Goal: Transaction & Acquisition: Book appointment/travel/reservation

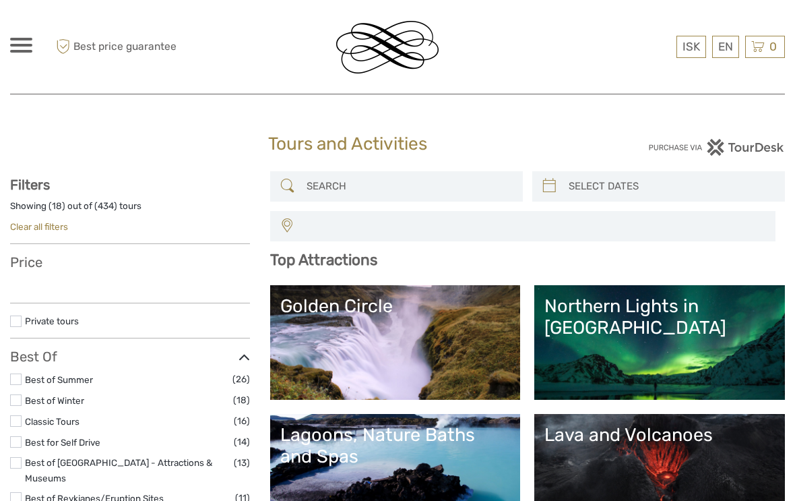
select select
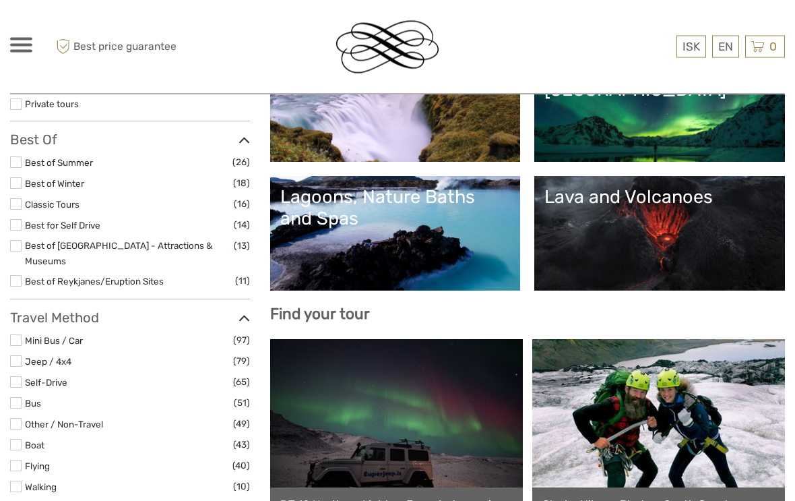
scroll to position [235, 0]
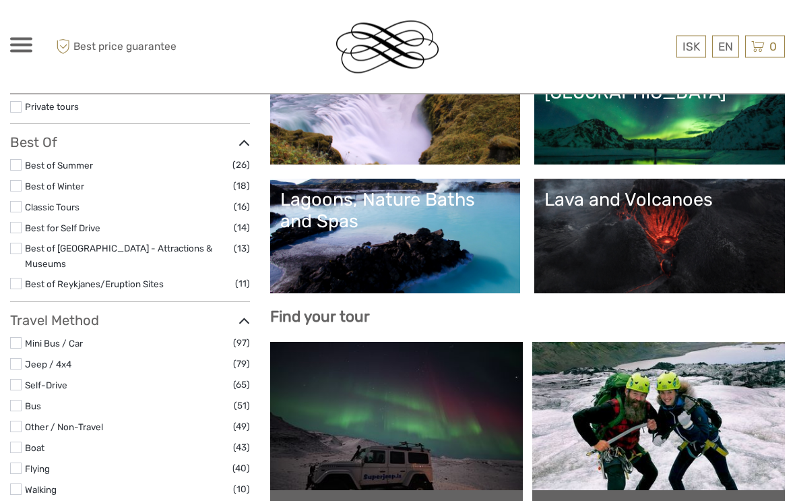
click at [672, 198] on div "Lava and Volcanoes" at bounding box center [659, 200] width 230 height 22
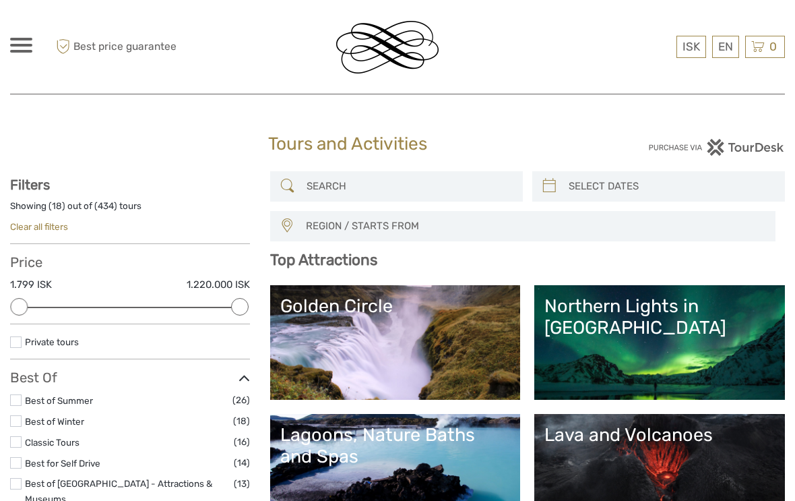
scroll to position [257, 0]
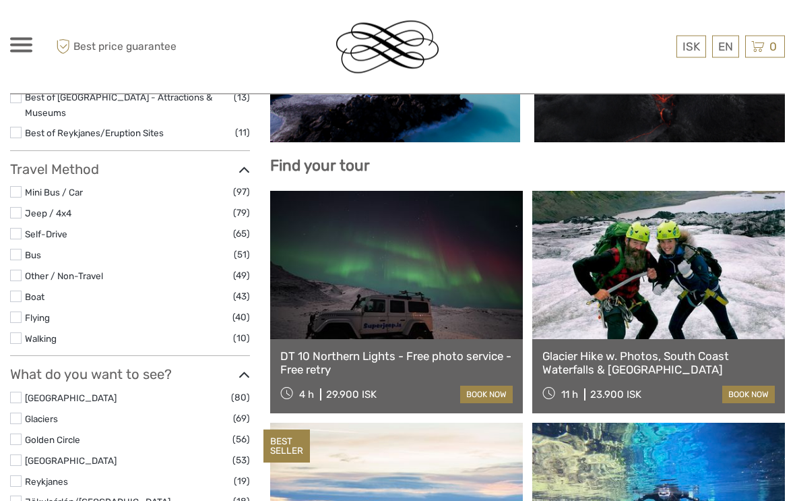
click at [17, 270] on label at bounding box center [15, 275] width 11 height 11
click at [0, 0] on input "checkbox" at bounding box center [0, 0] width 0 height 0
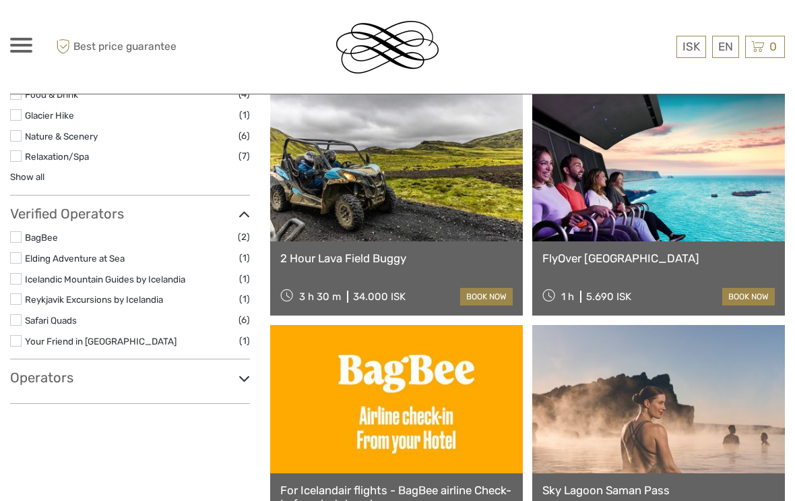
scroll to position [846, 0]
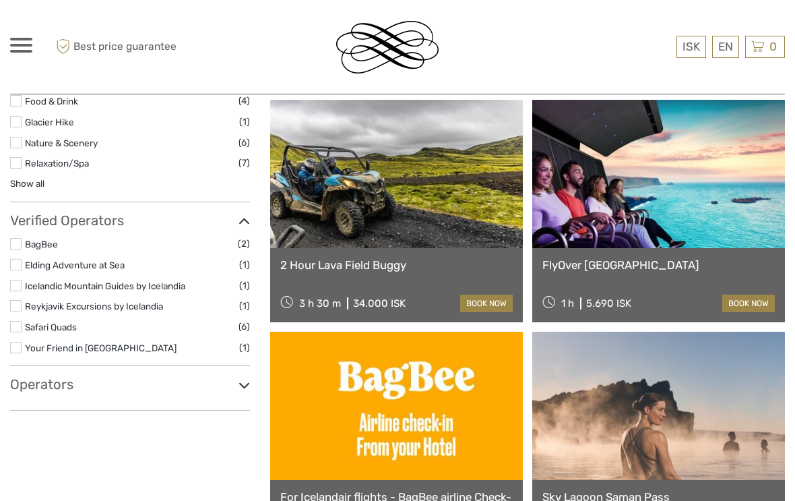
click at [611, 261] on link "FlyOver Iceland" at bounding box center [658, 264] width 232 height 13
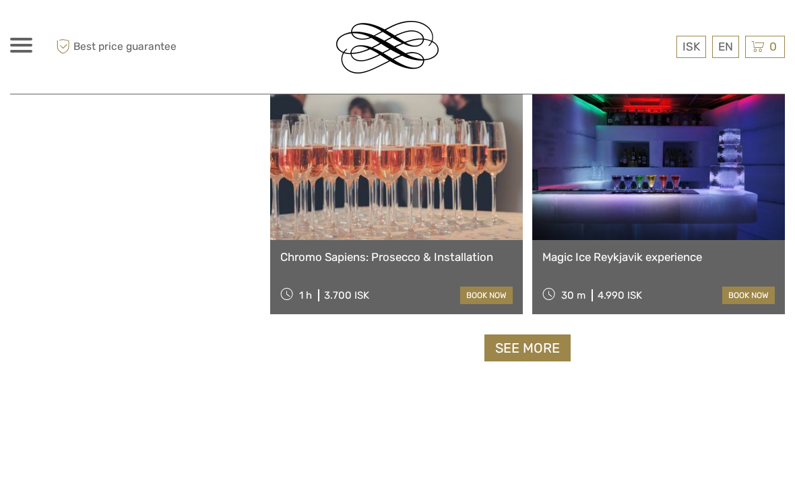
scroll to position [2013, 0]
click at [525, 346] on link "See more" at bounding box center [528, 349] width 86 height 28
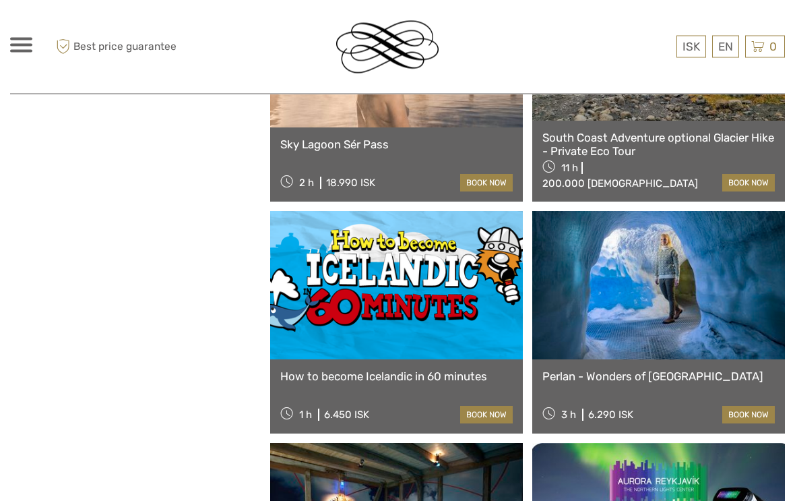
scroll to position [3287, 0]
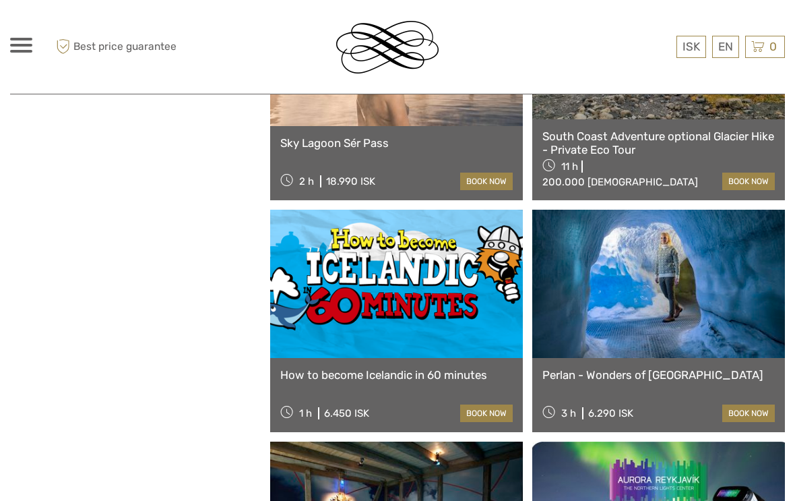
click at [749, 413] on link "book now" at bounding box center [748, 413] width 53 height 18
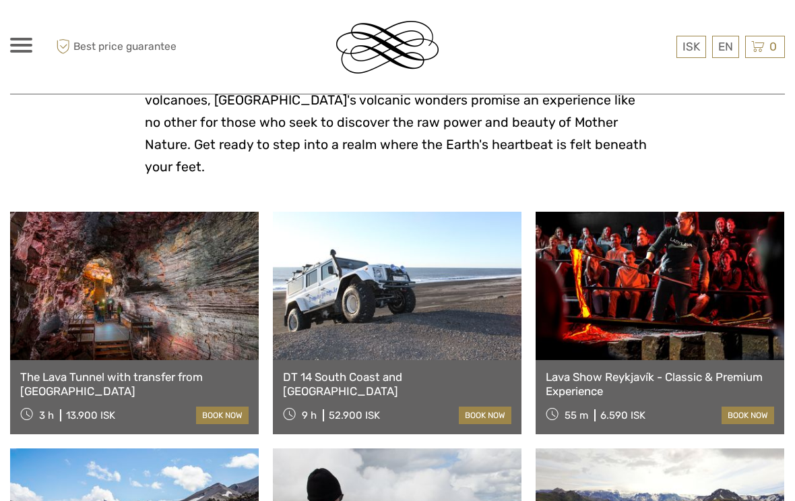
scroll to position [449, 0]
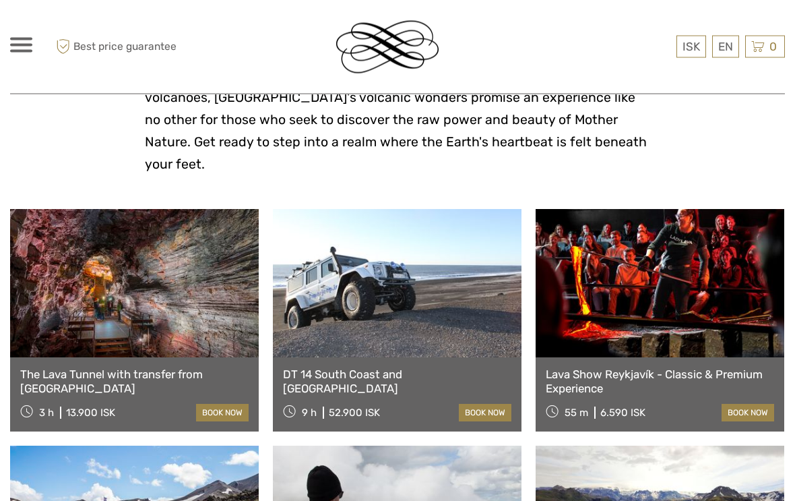
click at [146, 368] on link "The Lava Tunnel with transfer from Reykjavik" at bounding box center [134, 382] width 228 height 28
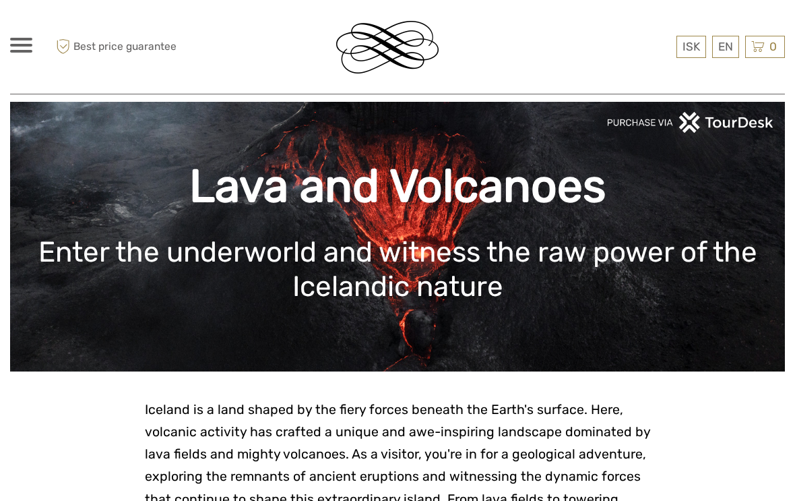
scroll to position [0, 0]
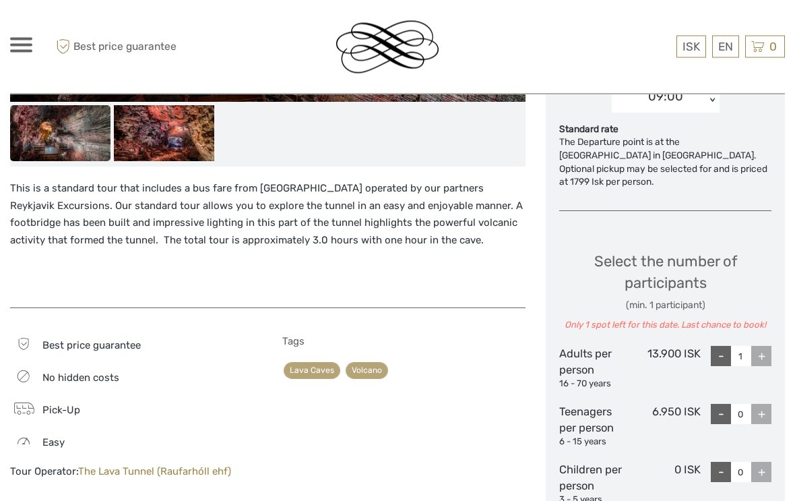
scroll to position [509, 0]
click at [761, 346] on div "+" at bounding box center [761, 356] width 20 height 20
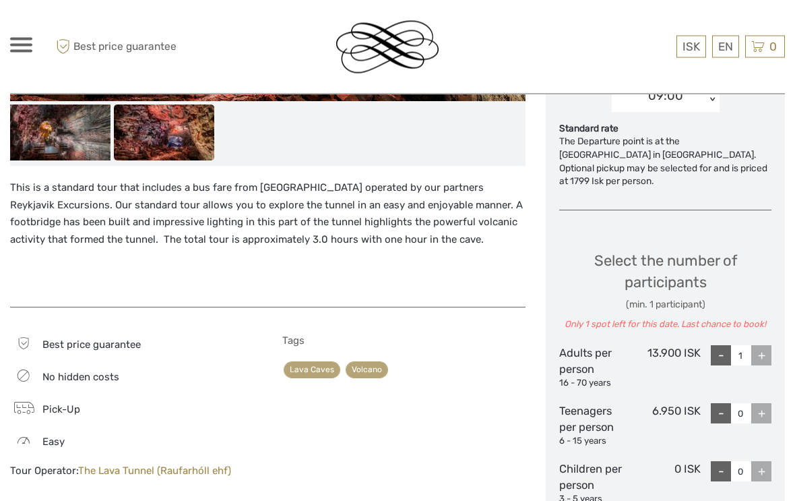
click at [759, 346] on div "+" at bounding box center [761, 356] width 20 height 20
click at [758, 346] on div "+" at bounding box center [761, 356] width 20 height 20
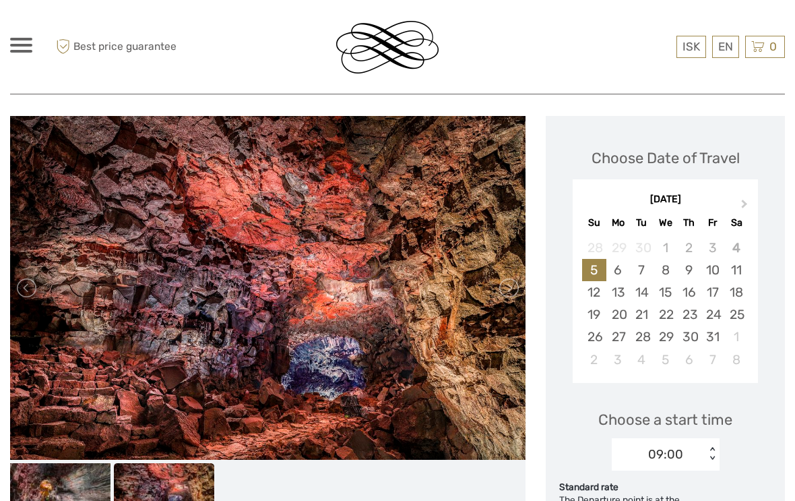
scroll to position [151, 0]
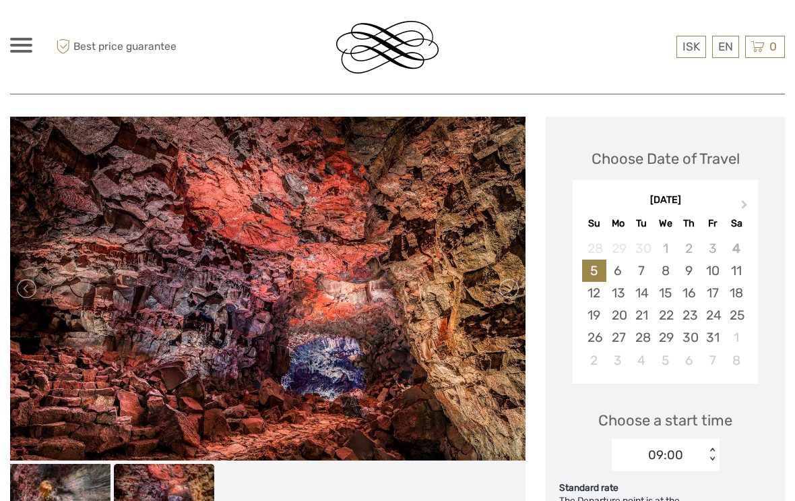
click at [616, 270] on div "6" at bounding box center [618, 270] width 24 height 22
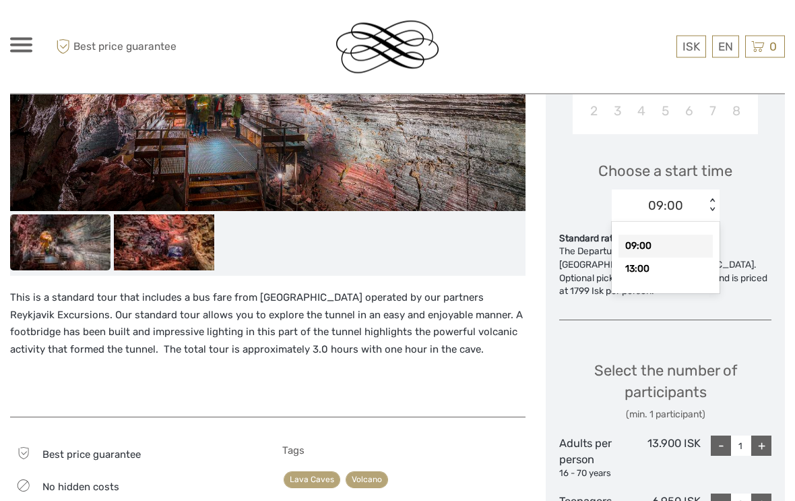
scroll to position [400, 0]
click at [637, 269] on div "13:00" at bounding box center [666, 268] width 94 height 23
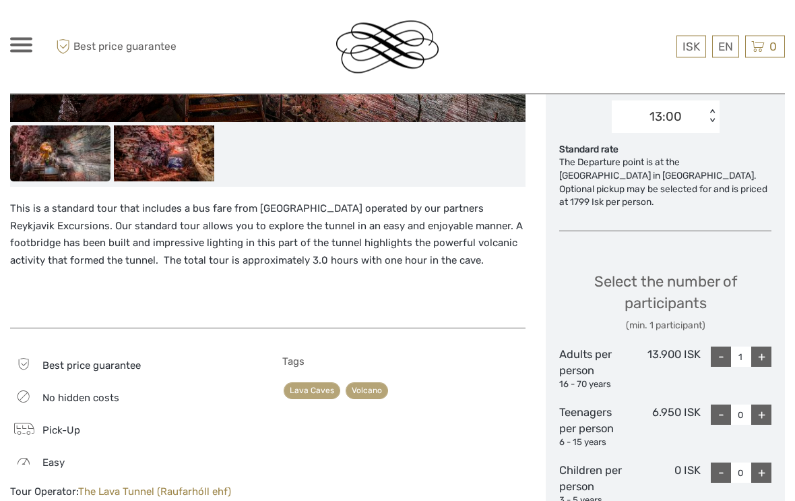
scroll to position [489, 0]
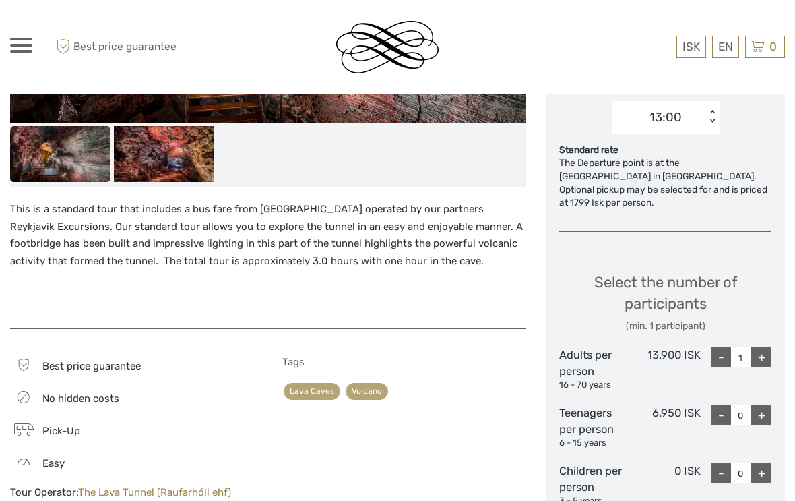
click at [763, 348] on div "+" at bounding box center [761, 357] width 20 height 20
type input "2"
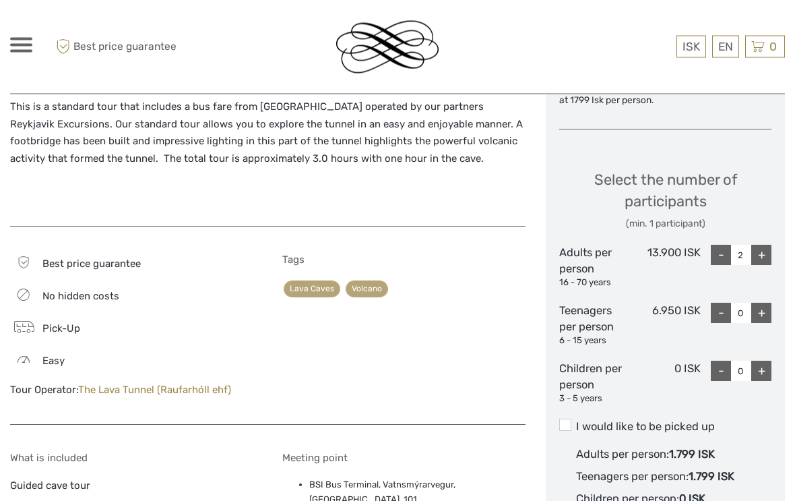
scroll to position [592, 0]
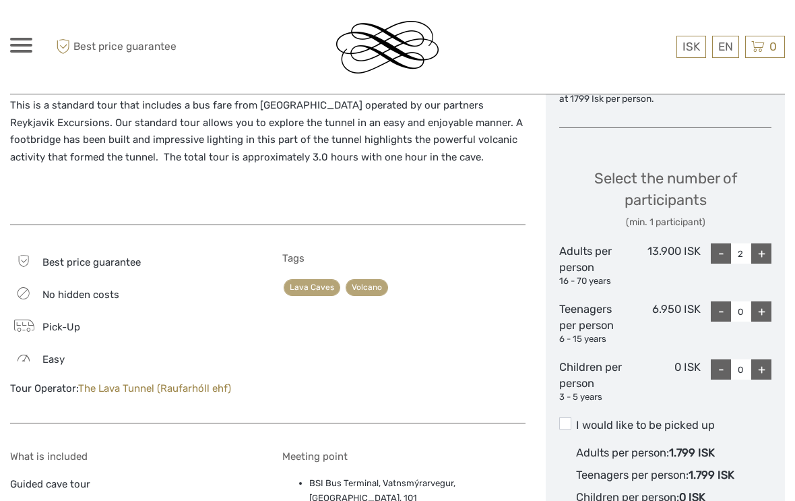
click at [567, 417] on label "I would like to be picked up" at bounding box center [665, 425] width 212 height 16
click at [576, 420] on input "I would like to be picked up" at bounding box center [576, 420] width 0 height 0
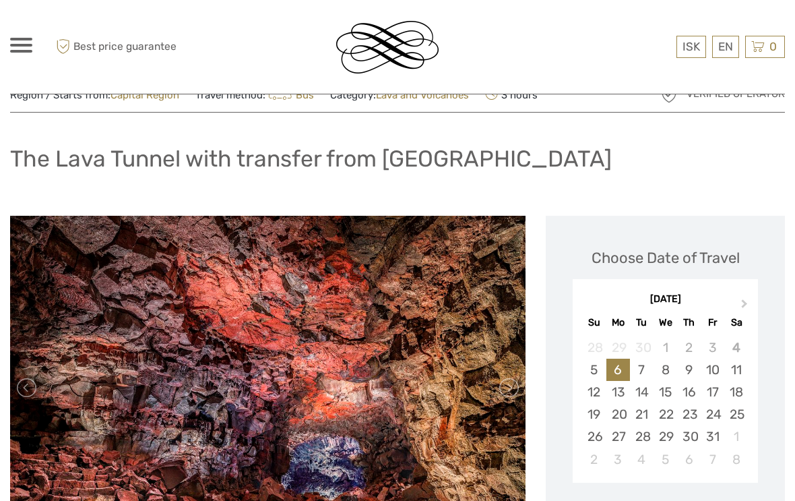
scroll to position [51, 0]
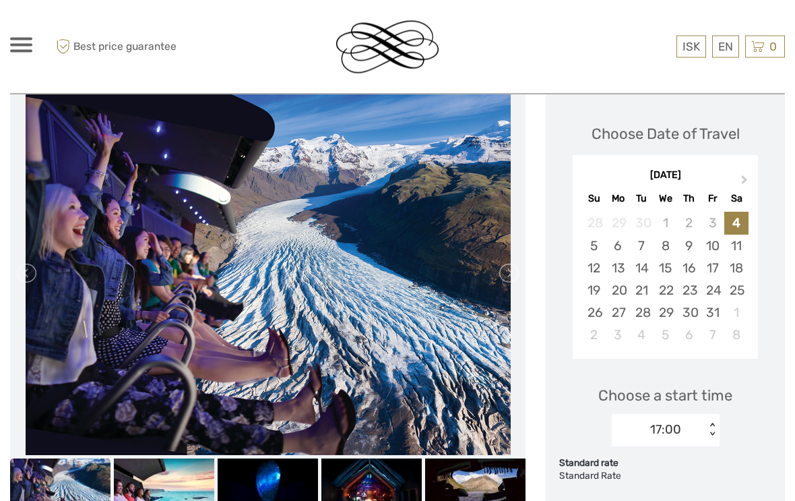
scroll to position [174, 0]
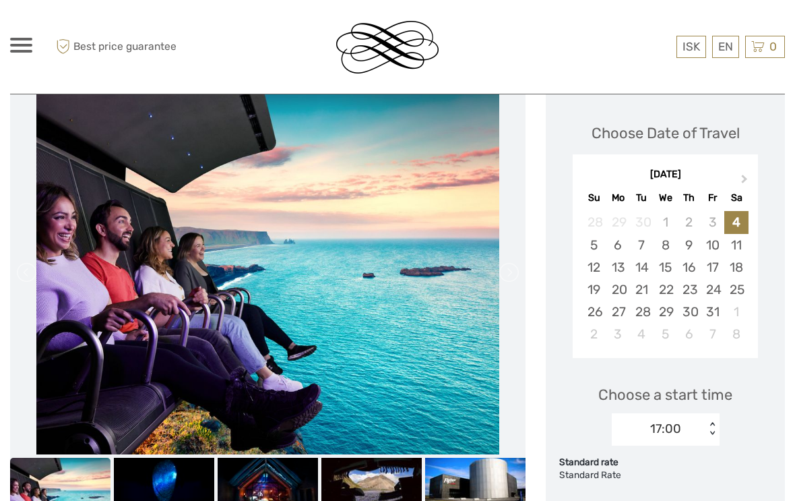
click at [615, 246] on div "6" at bounding box center [618, 245] width 24 height 22
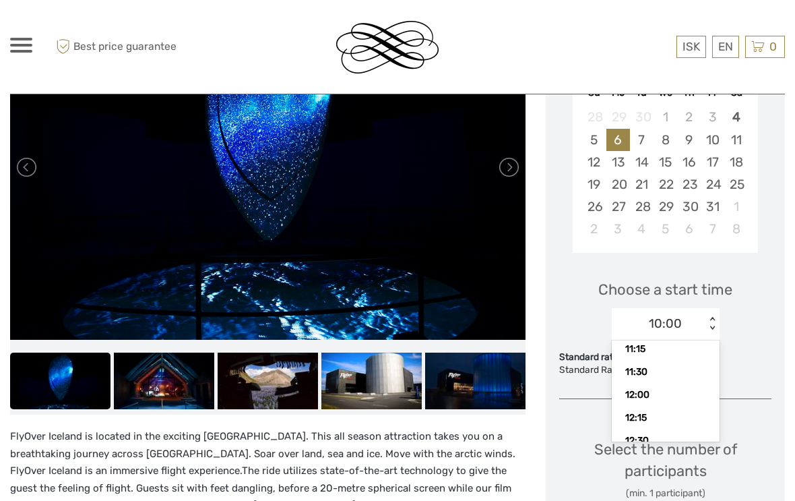
scroll to position [87, 0]
click at [627, 363] on div "11:30" at bounding box center [666, 369] width 94 height 23
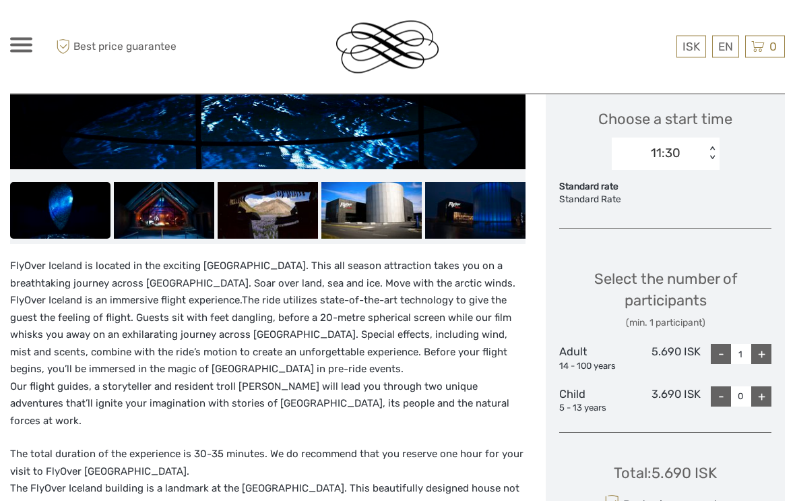
click at [761, 350] on div "+" at bounding box center [761, 354] width 20 height 20
type input "2"
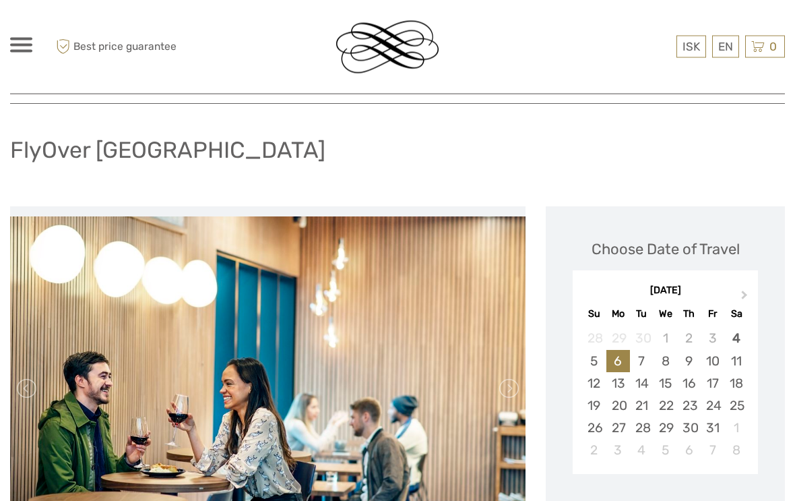
scroll to position [46, 0]
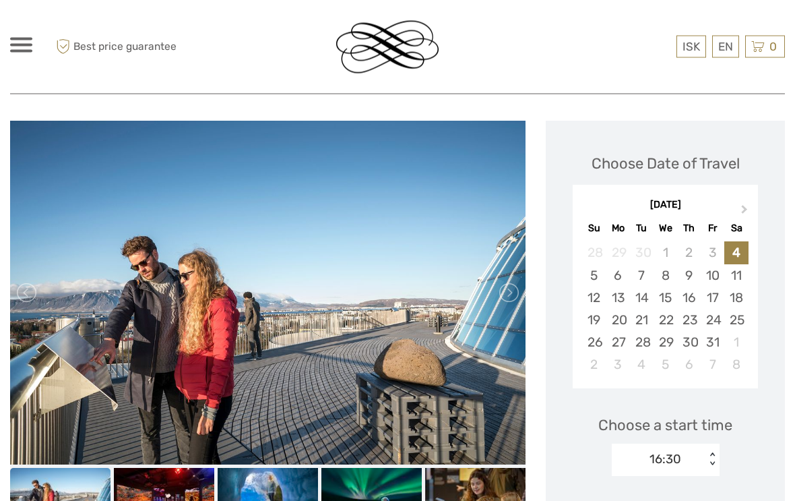
scroll to position [144, 0]
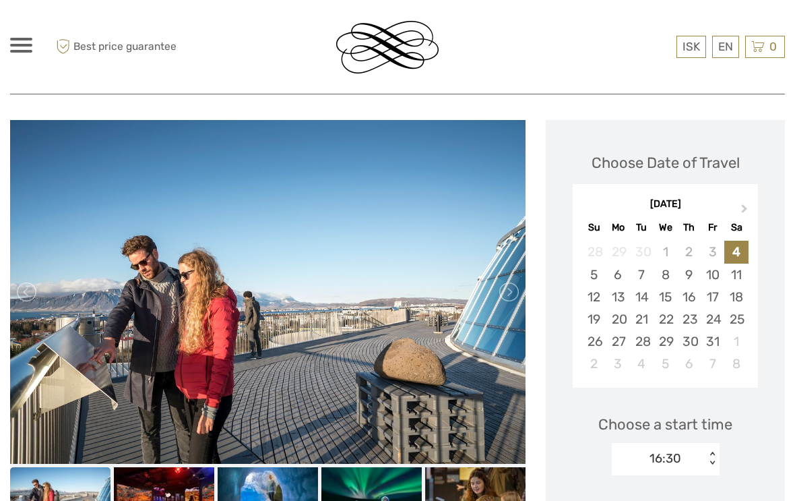
click at [613, 272] on div "6" at bounding box center [618, 274] width 24 height 22
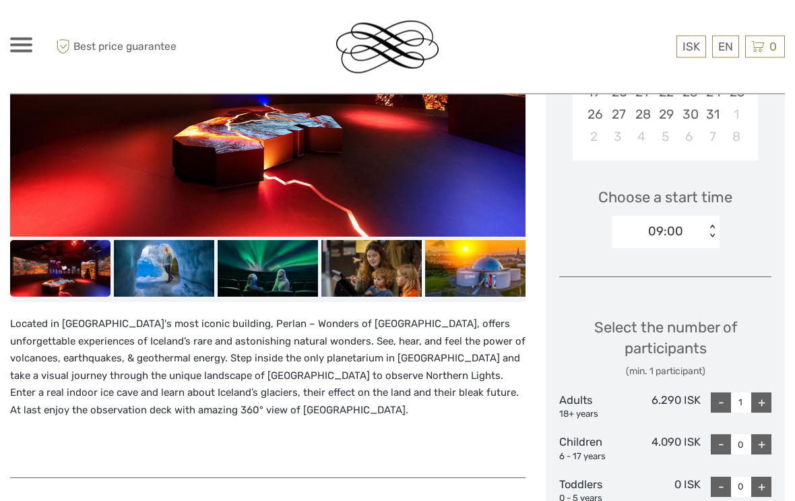
scroll to position [375, 0]
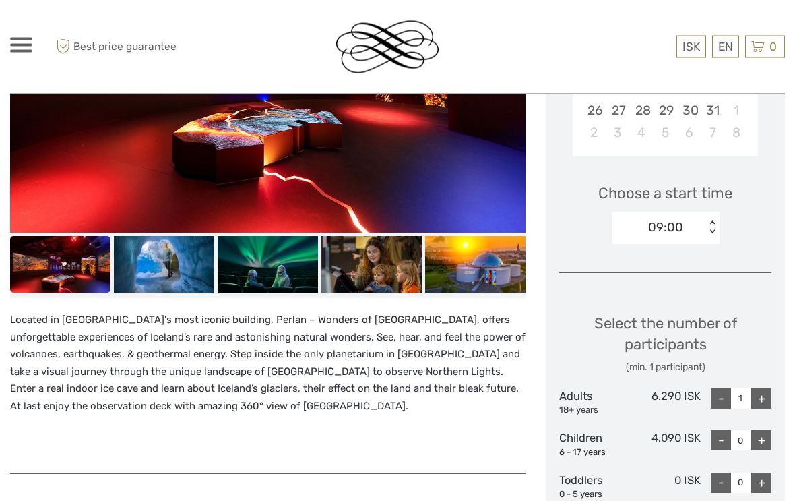
click at [764, 394] on div "+" at bounding box center [761, 399] width 20 height 20
type input "2"
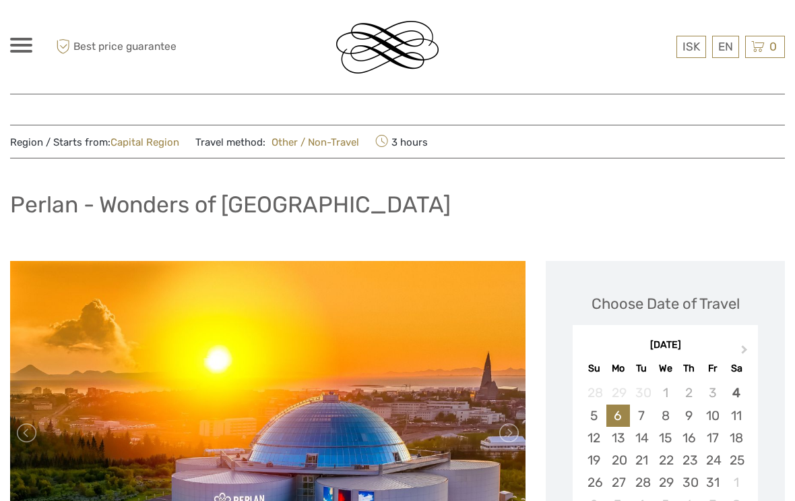
scroll to position [0, 0]
